Goal: Find specific page/section: Find specific page/section

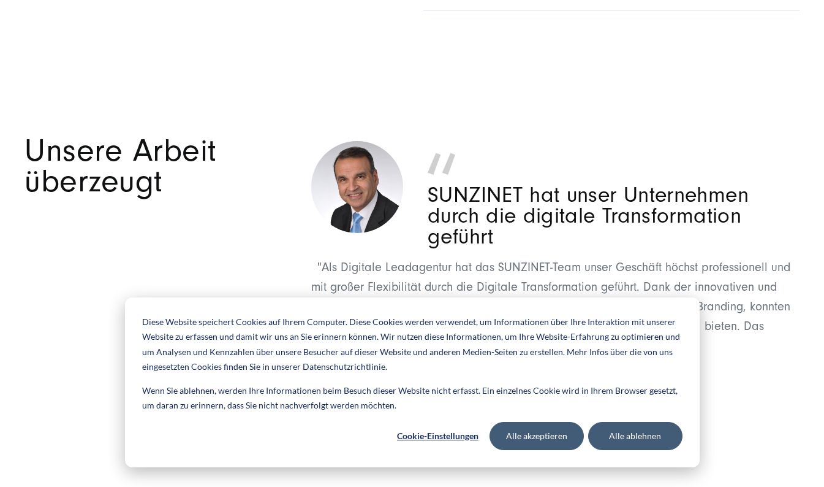
scroll to position [4681, 0]
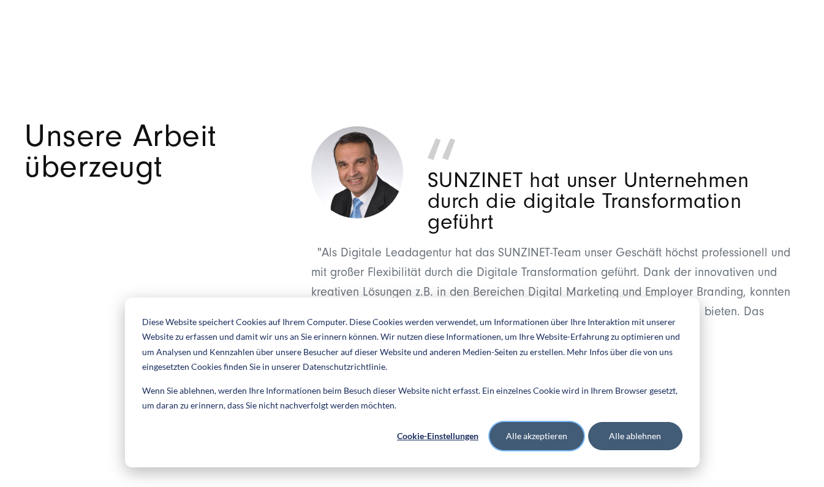
click at [569, 428] on button "Alle akzeptieren" at bounding box center [537, 436] width 94 height 28
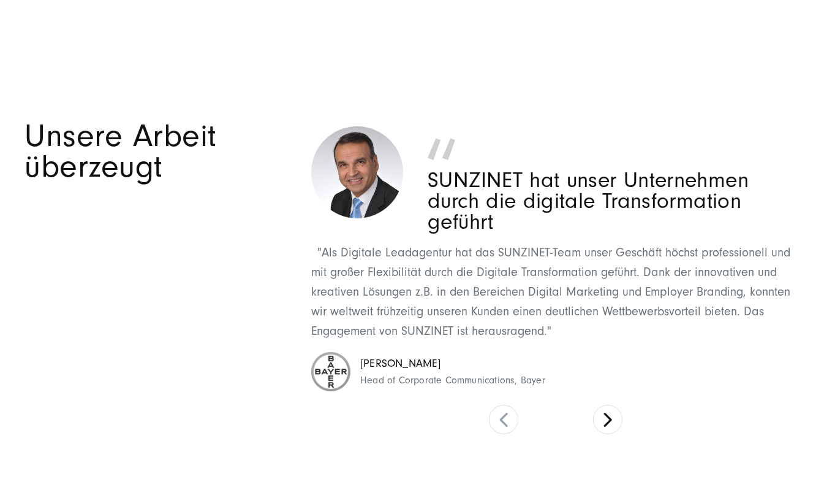
click at [598, 406] on div "SUNZINET hat unser Unternehmen durch die digitale Transformation geführt "Als D…" at bounding box center [555, 278] width 488 height 314
click at [608, 422] on button at bounding box center [607, 418] width 29 height 29
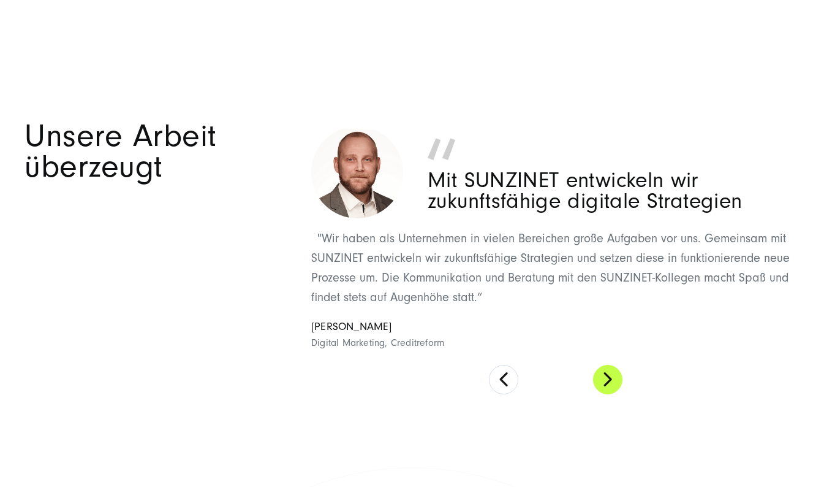
click at [608, 422] on section "Unsere Arbeit überzeugt SUNZINET hat unser Unternehmen durch die digitale Trans…" at bounding box center [412, 257] width 824 height 358
click at [605, 380] on button at bounding box center [607, 379] width 29 height 29
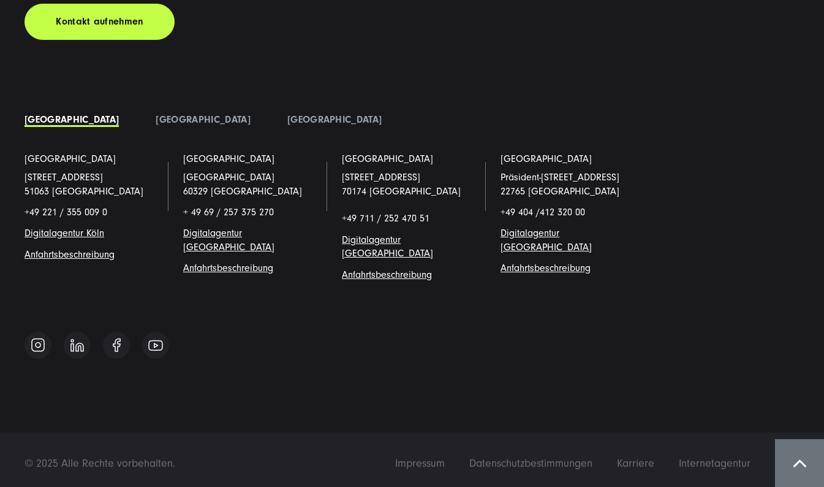
scroll to position [8463, 0]
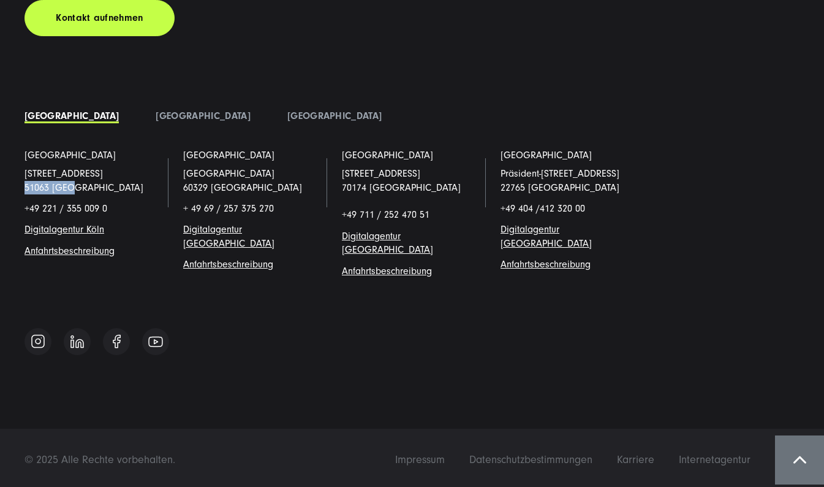
drag, startPoint x: 70, startPoint y: 197, endPoint x: 23, endPoint y: 197, distance: 47.2
click at [23, 197] on li "[GEOGRAPHIC_DATA] [STREET_ADDRESS] +49 221 / 355 009 0 Digitalagentur Köl n Anf…" at bounding box center [94, 222] width 159 height 149
copy link "51063 [GEOGRAPHIC_DATA]"
click at [419, 458] on span "Impressum" at bounding box center [420, 459] width 50 height 13
